Goal: Task Accomplishment & Management: Manage account settings

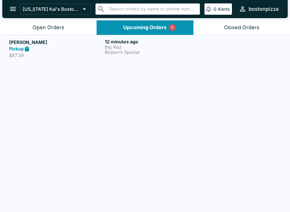
click at [58, 46] on div "Pickup" at bounding box center [55, 49] width 93 height 7
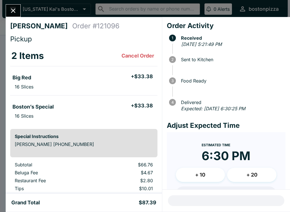
click at [7, 10] on button "Close" at bounding box center [13, 11] width 14 height 12
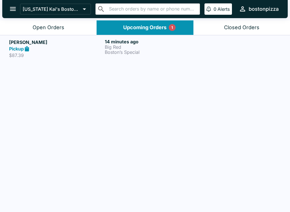
click at [59, 26] on div "Open Orders" at bounding box center [49, 27] width 32 height 7
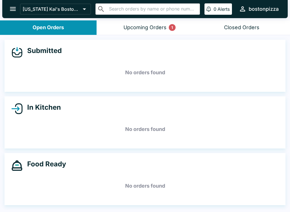
click at [138, 32] on button "Upcoming Orders 1" at bounding box center [144, 27] width 96 height 14
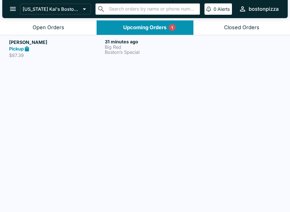
click at [58, 46] on div "Pickup" at bounding box center [55, 49] width 93 height 7
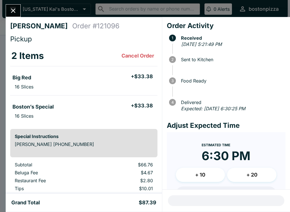
click at [12, 6] on button "Close" at bounding box center [13, 11] width 14 height 12
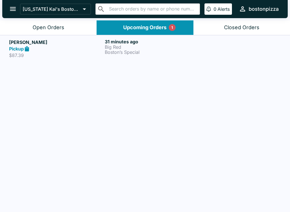
click at [35, 20] on button "Open Orders" at bounding box center [48, 27] width 96 height 14
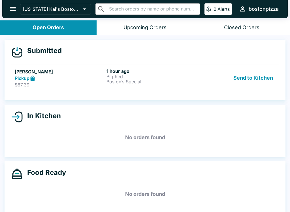
click at [156, 25] on div "Upcoming Orders" at bounding box center [144, 27] width 43 height 7
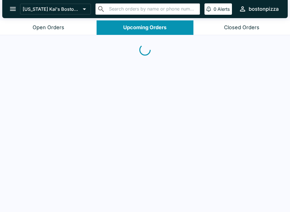
click at [66, 24] on button "Open Orders" at bounding box center [48, 27] width 96 height 14
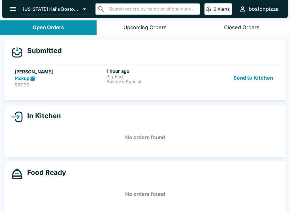
click at [253, 77] on button "Send to Kitchen" at bounding box center [253, 78] width 44 height 20
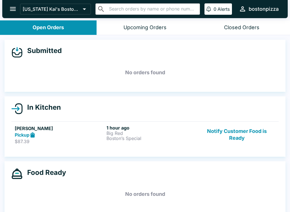
click at [233, 133] on button "Notify Customer Food is Ready" at bounding box center [236, 135] width 77 height 20
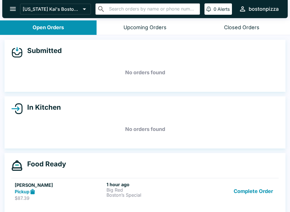
click at [243, 193] on button "Complete Order" at bounding box center [253, 191] width 44 height 20
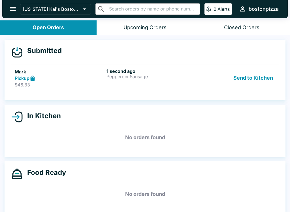
click at [88, 72] on h5 "Mark" at bounding box center [59, 71] width 89 height 7
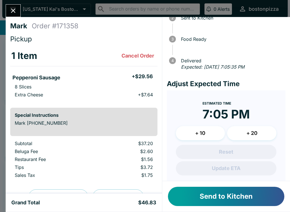
scroll to position [44, 0]
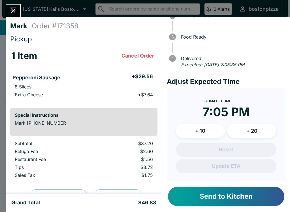
click at [16, 6] on button "Close" at bounding box center [13, 11] width 14 height 12
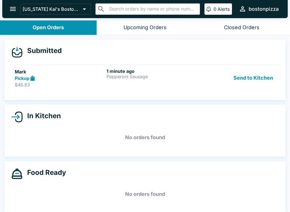
click at [249, 80] on button "Send to Kitchen" at bounding box center [253, 78] width 44 height 20
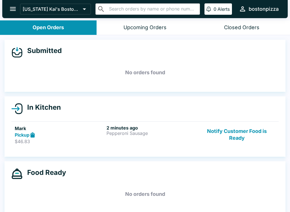
click at [65, 133] on div "Pickup" at bounding box center [59, 134] width 89 height 7
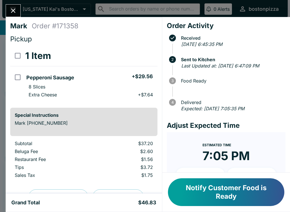
click at [11, 9] on icon "Close" at bounding box center [13, 11] width 8 height 8
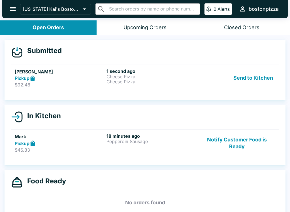
click at [89, 78] on div "Pickup" at bounding box center [59, 78] width 89 height 7
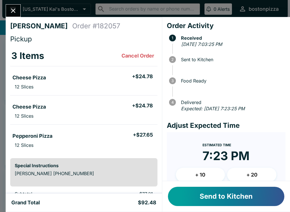
click at [202, 173] on button "+ 10" at bounding box center [200, 174] width 49 height 14
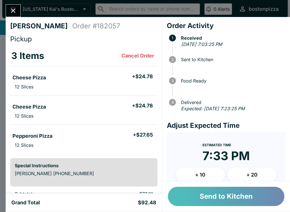
click at [212, 198] on button "Send to Kitchen" at bounding box center [226, 195] width 116 height 19
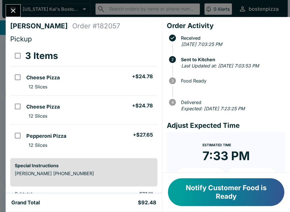
click at [16, 7] on icon "Close" at bounding box center [13, 11] width 8 height 8
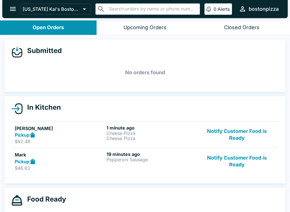
click at [242, 164] on button "Notify Customer Food is Ready" at bounding box center [236, 161] width 77 height 20
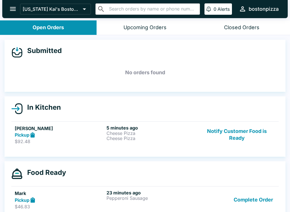
click at [251, 199] on button "Complete Order" at bounding box center [253, 199] width 44 height 20
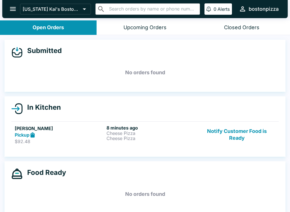
click at [240, 138] on button "Notify Customer Food is Ready" at bounding box center [236, 135] width 77 height 20
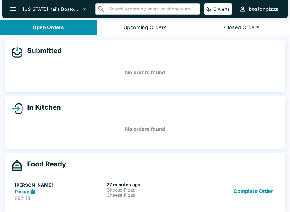
click at [249, 189] on button "Complete Order" at bounding box center [253, 191] width 44 height 20
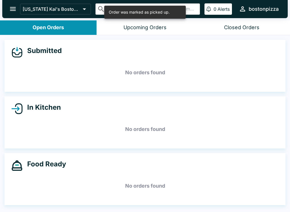
click at [16, 8] on icon "open drawer" at bounding box center [13, 9] width 8 height 8
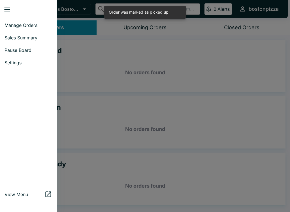
click at [14, 35] on span "Sales Summary" at bounding box center [29, 38] width 48 height 6
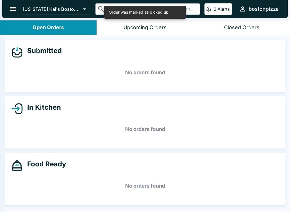
select select "03:00"
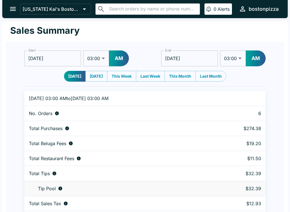
click at [6, 4] on div "[US_STATE] Kai's Boston Pizza ​ ​ 0 Alerts bostonpizza" at bounding box center [144, 9] width 285 height 18
click at [9, 9] on button "open drawer" at bounding box center [13, 9] width 14 height 14
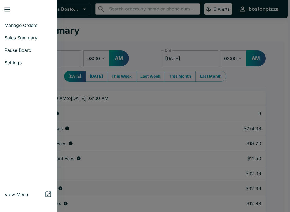
click at [12, 28] on link "Manage Orders" at bounding box center [28, 25] width 57 height 12
